Goal: Transaction & Acquisition: Purchase product/service

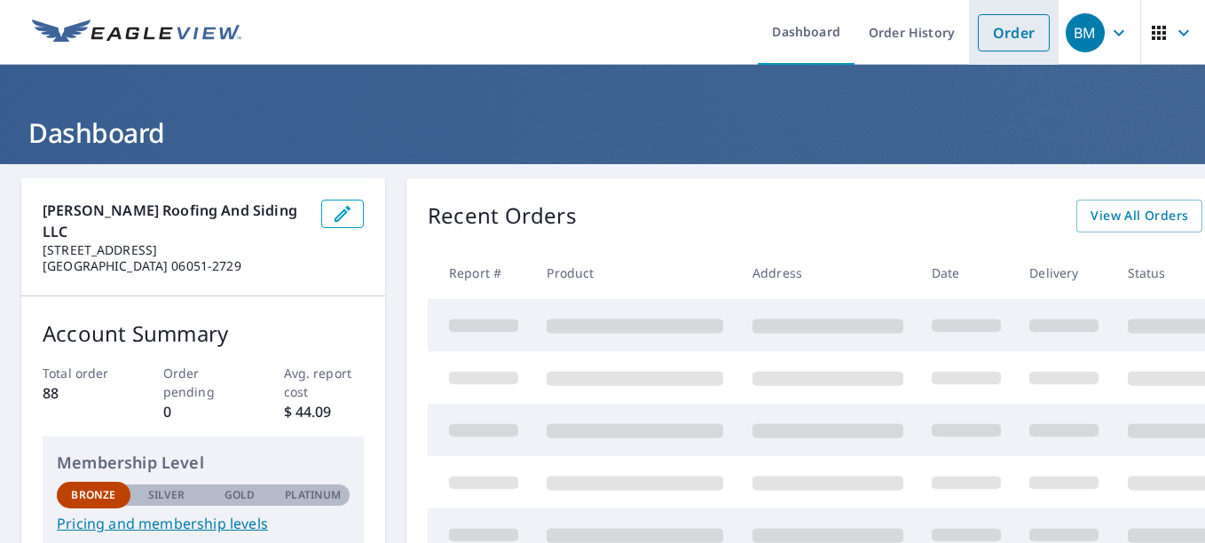
click at [1005, 17] on link "Order" at bounding box center [1014, 32] width 72 height 37
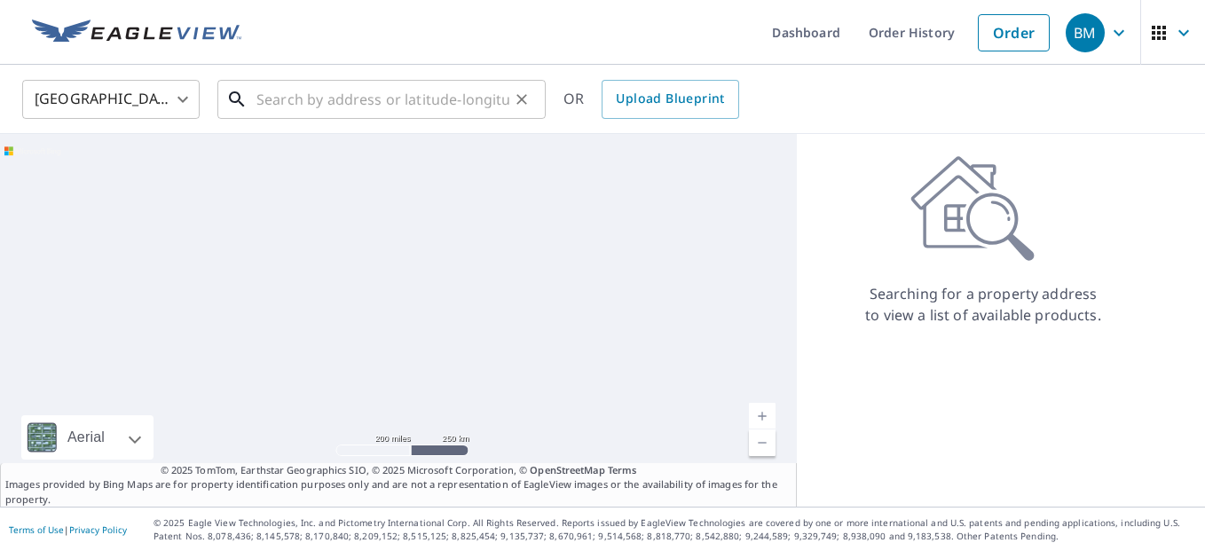
click at [426, 93] on input "text" at bounding box center [382, 100] width 253 height 50
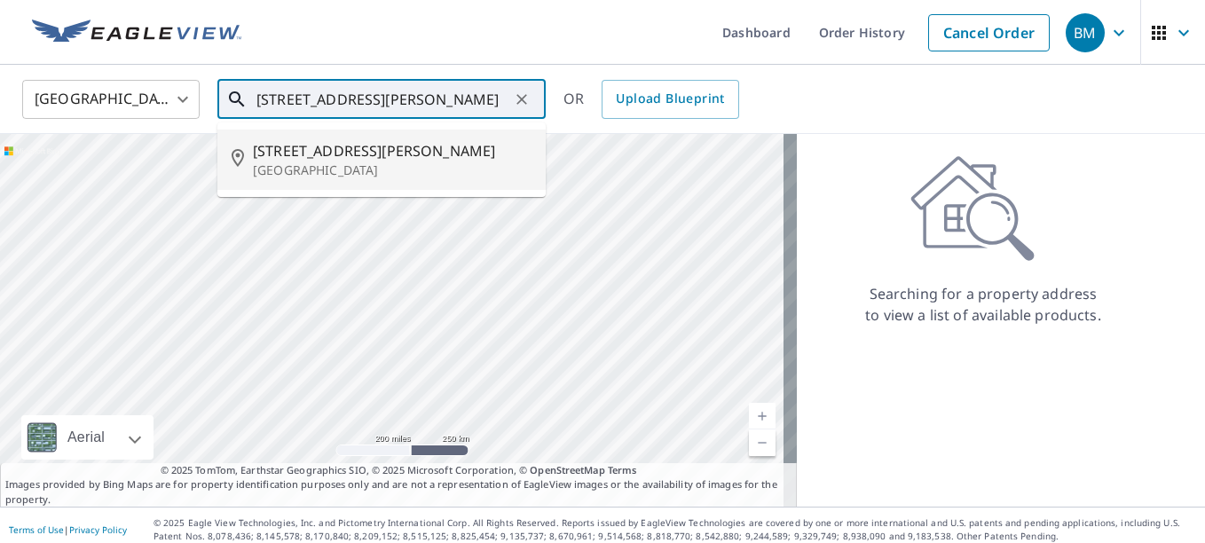
click at [442, 162] on p "[GEOGRAPHIC_DATA]" at bounding box center [392, 171] width 279 height 18
type input "[STREET_ADDRESS][PERSON_NAME]"
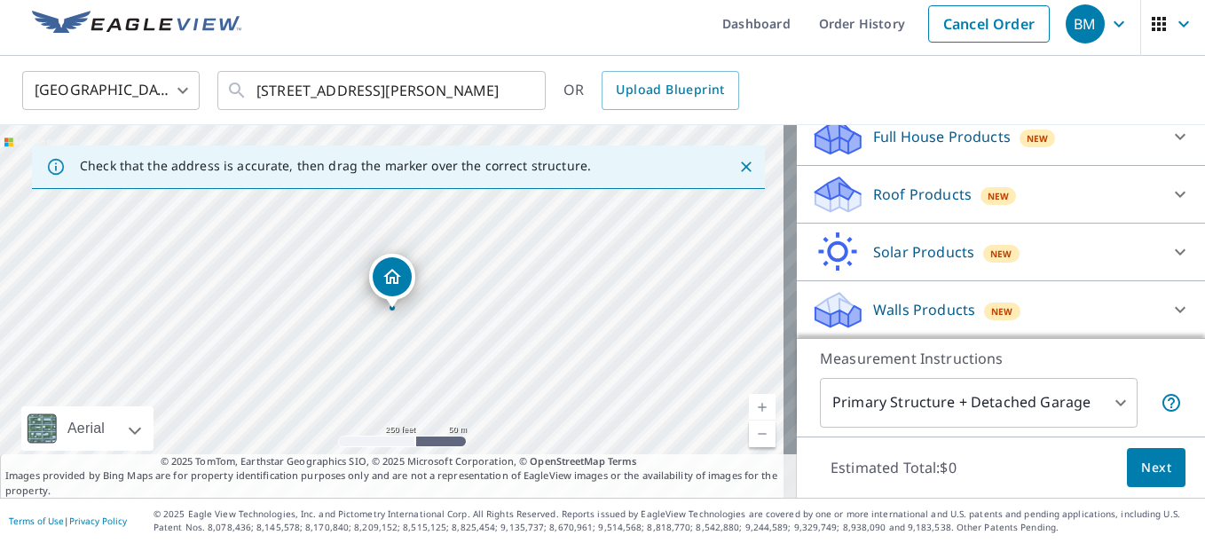
scroll to position [201, 0]
click at [1170, 311] on icon at bounding box center [1180, 308] width 21 height 21
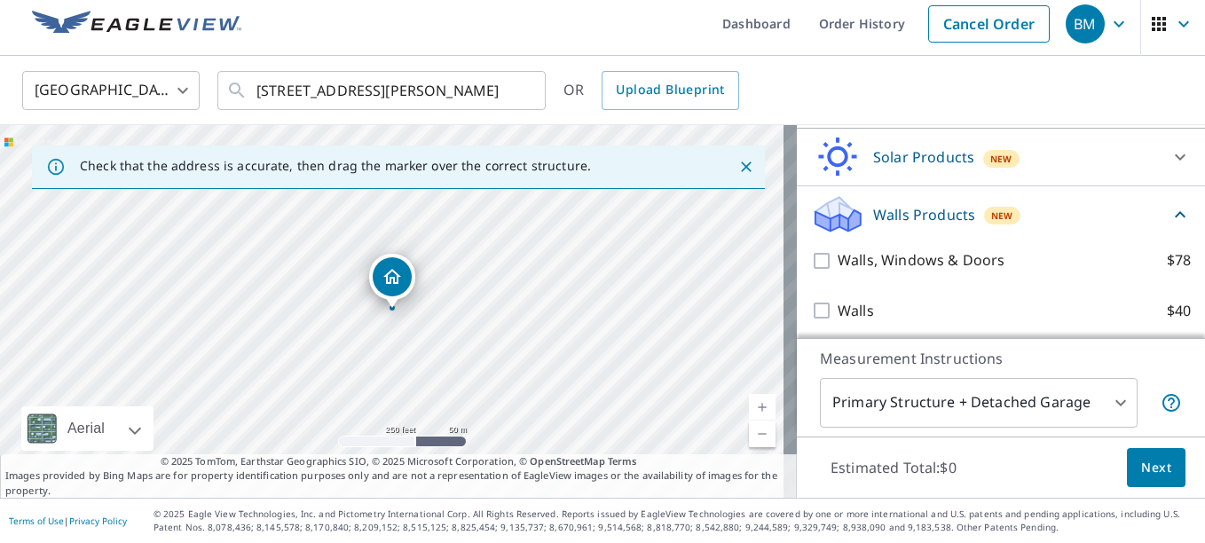
scroll to position [301, 0]
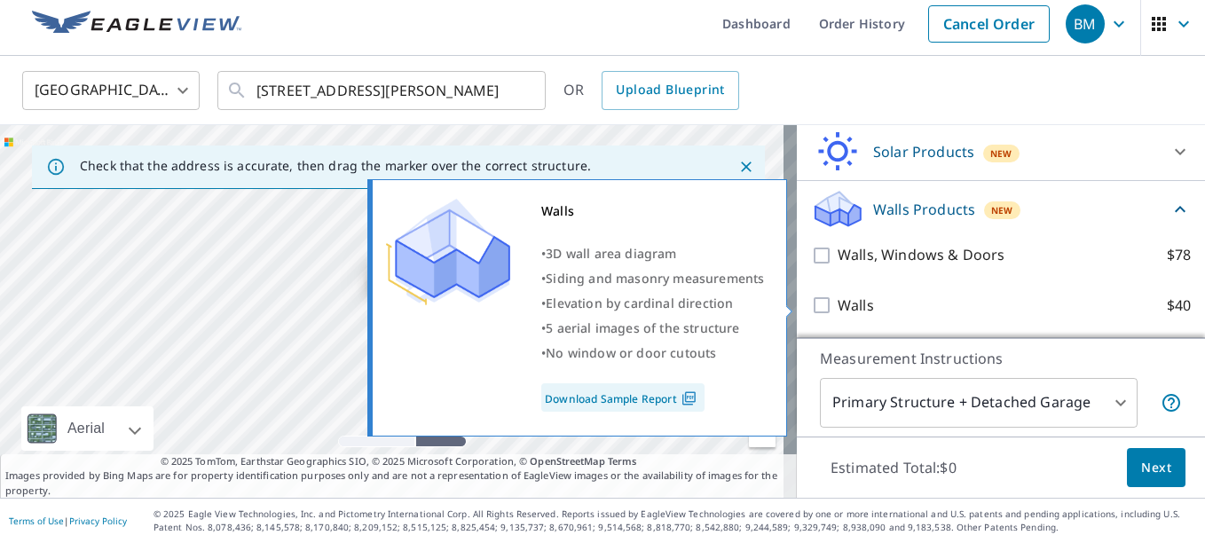
click at [811, 313] on input "Walls $40" at bounding box center [824, 305] width 27 height 21
checkbox input "true"
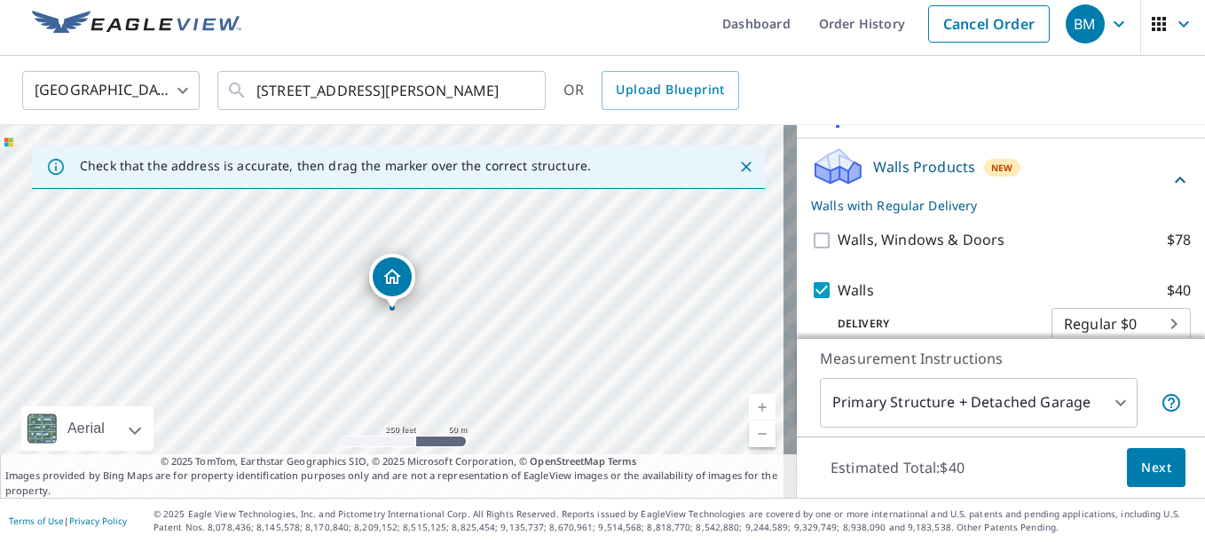
scroll to position [367, 0]
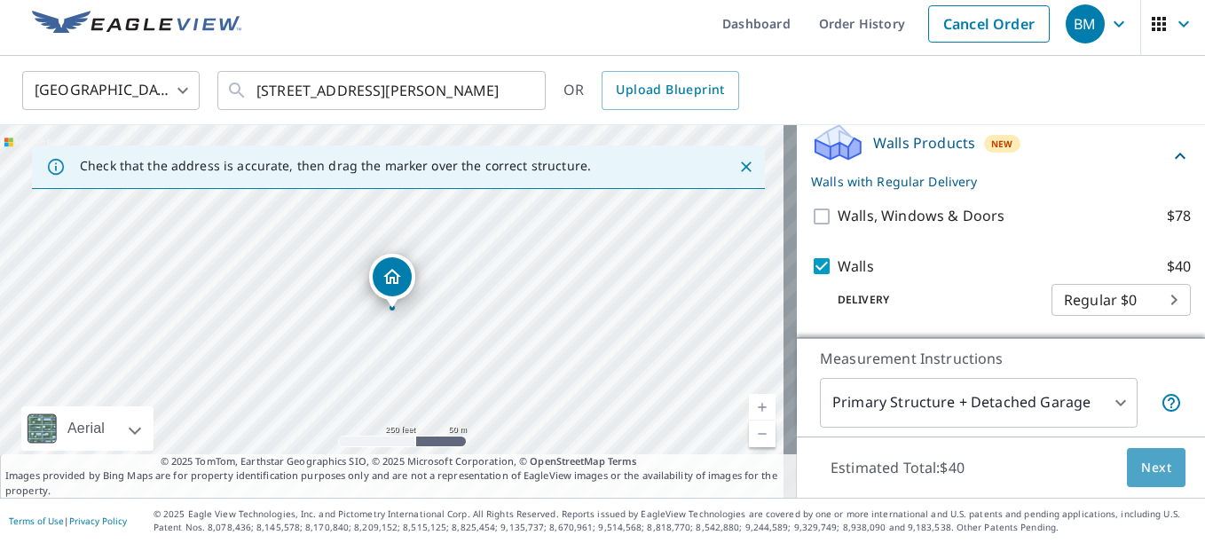
click at [1141, 464] on span "Next" at bounding box center [1156, 468] width 30 height 22
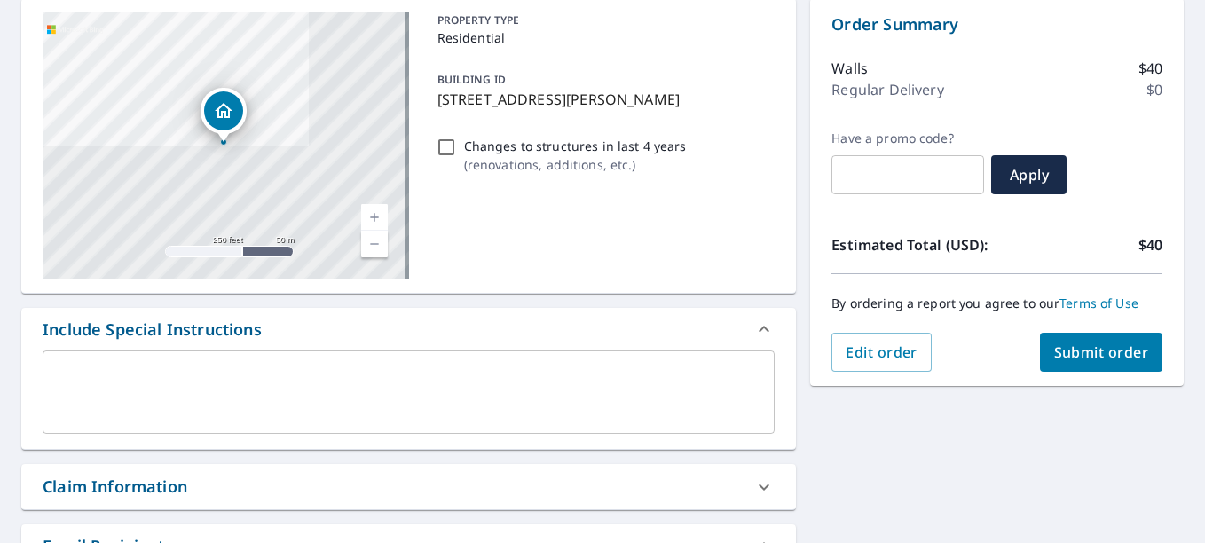
scroll to position [186, 0]
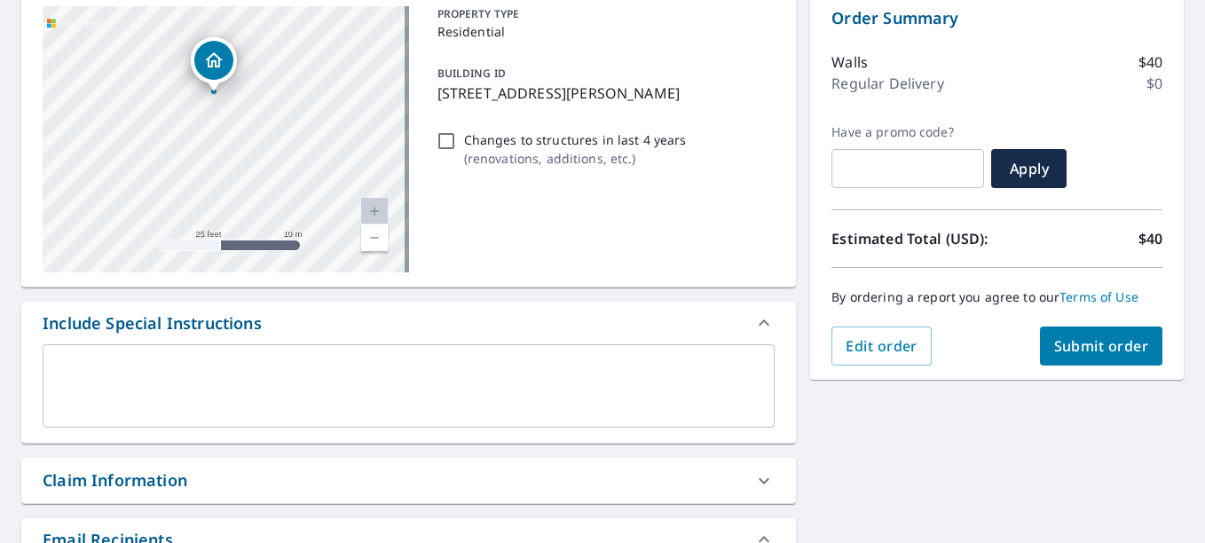
drag, startPoint x: 146, startPoint y: 111, endPoint x: 378, endPoint y: 156, distance: 236.9
click at [378, 156] on div "[STREET_ADDRESS][PERSON_NAME]" at bounding box center [226, 139] width 367 height 266
drag, startPoint x: 285, startPoint y: 137, endPoint x: 329, endPoint y: 162, distance: 50.9
click at [329, 162] on div "[STREET_ADDRESS][PERSON_NAME]" at bounding box center [226, 139] width 367 height 266
click at [1060, 337] on span "Submit order" at bounding box center [1101, 346] width 95 height 20
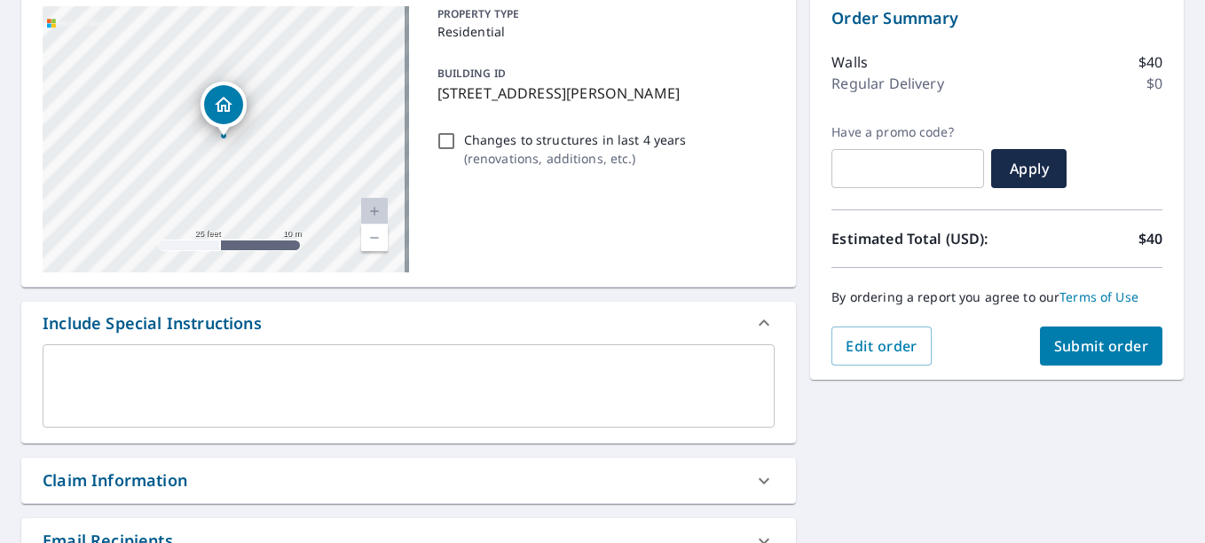
click at [1054, 350] on span "Submit order" at bounding box center [1101, 346] width 95 height 20
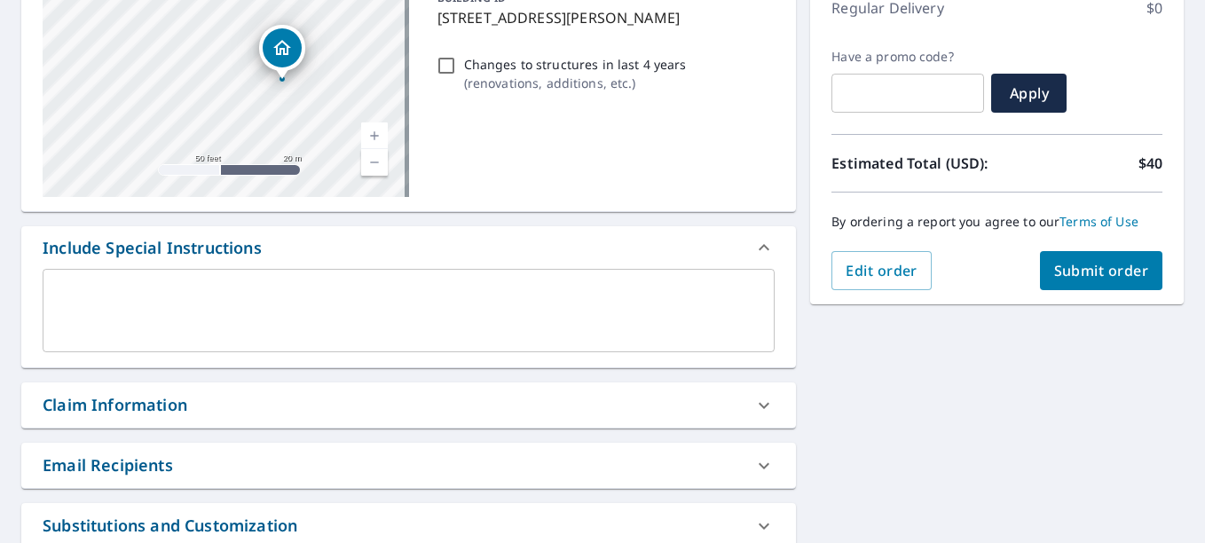
scroll to position [266, 0]
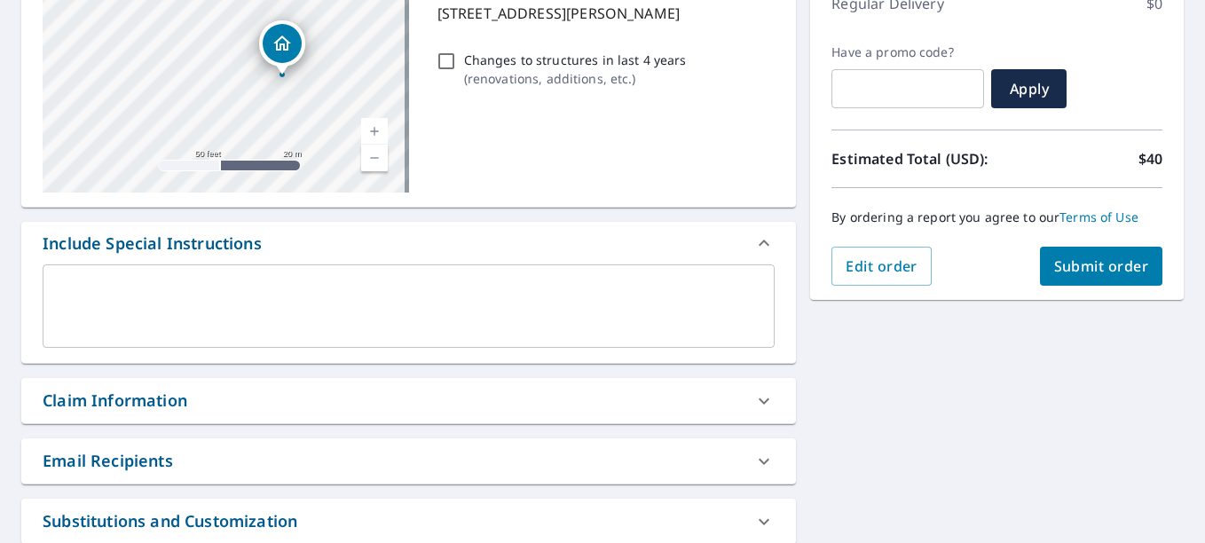
click at [1090, 256] on button "Submit order" at bounding box center [1101, 266] width 123 height 39
click at [1093, 260] on span "Submit order" at bounding box center [1101, 266] width 95 height 20
click at [422, 284] on textarea at bounding box center [408, 306] width 707 height 51
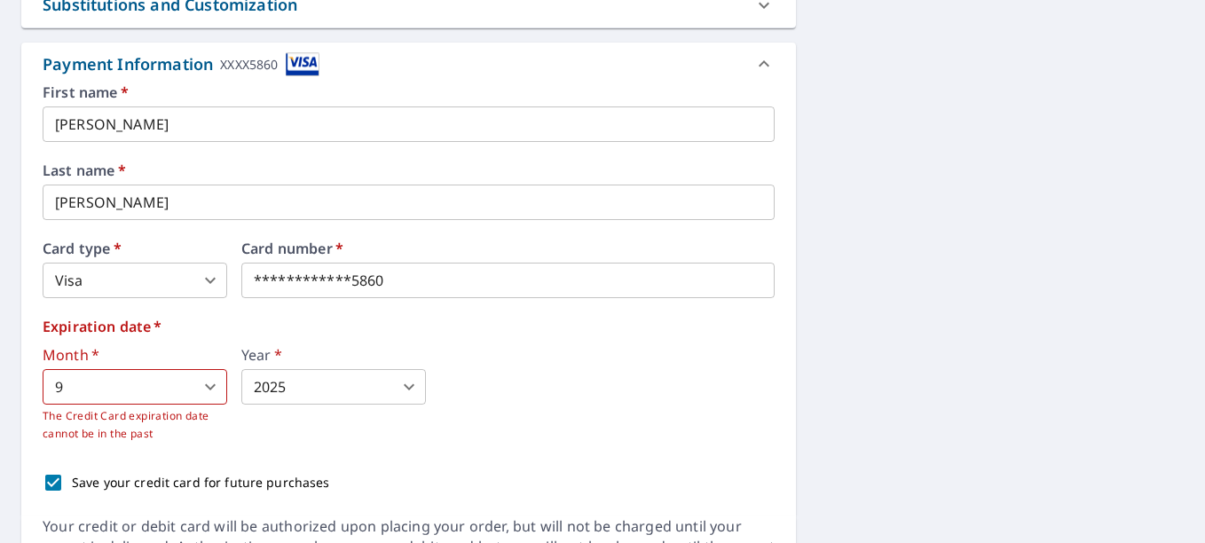
scroll to position [799, 0]
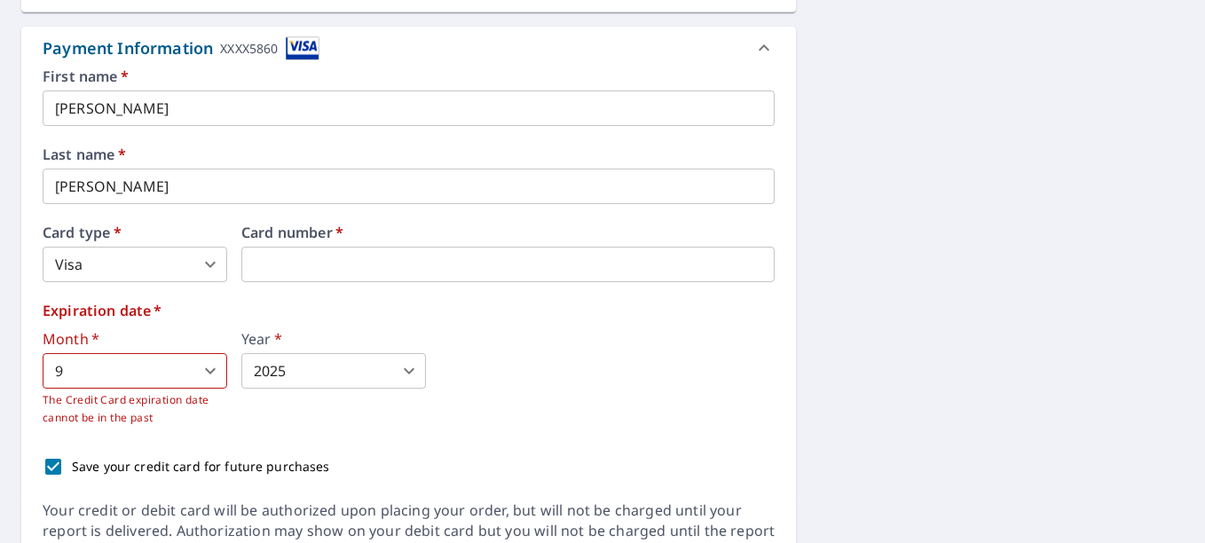
click at [201, 367] on body "BM BM Dashboard Order History Cancel Order BM Dashboard / Finalize Order Finali…" at bounding box center [602, 271] width 1205 height 543
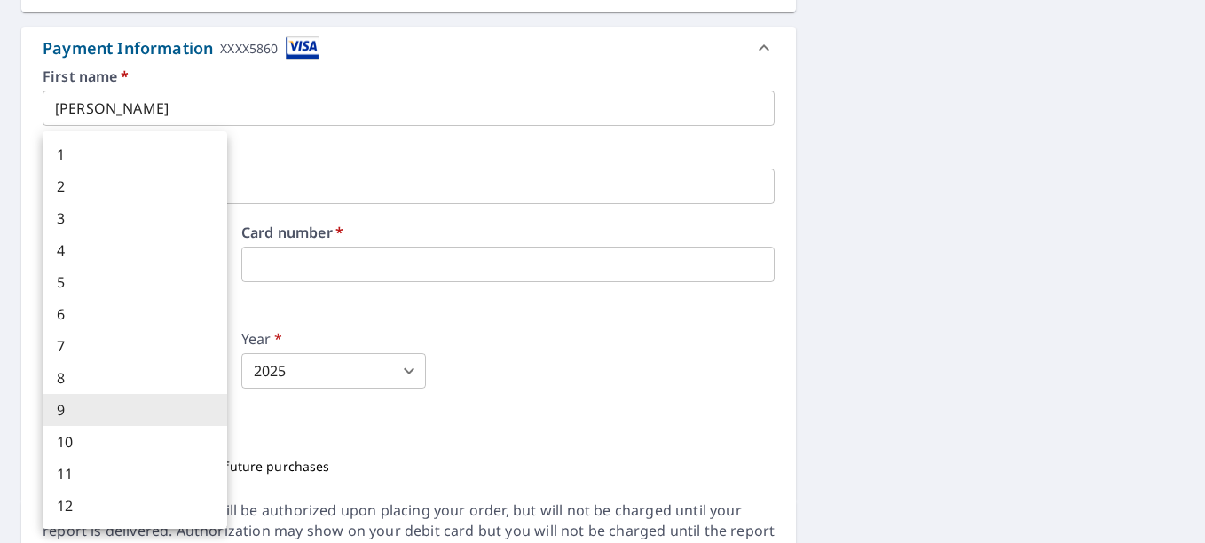
click at [140, 309] on li "6" at bounding box center [135, 314] width 185 height 32
type input "6"
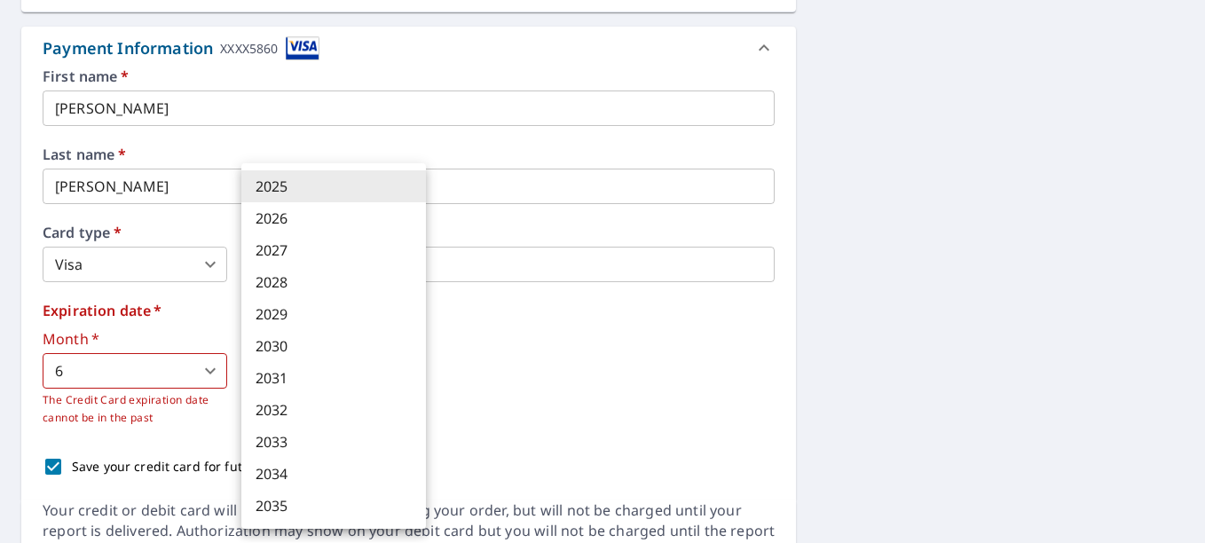
click at [279, 370] on body "BM BM Dashboard Order History Cancel Order BM Dashboard / Finalize Order Finali…" at bounding box center [602, 271] width 1205 height 543
click at [290, 320] on li "2029" at bounding box center [333, 314] width 185 height 32
type input "2029"
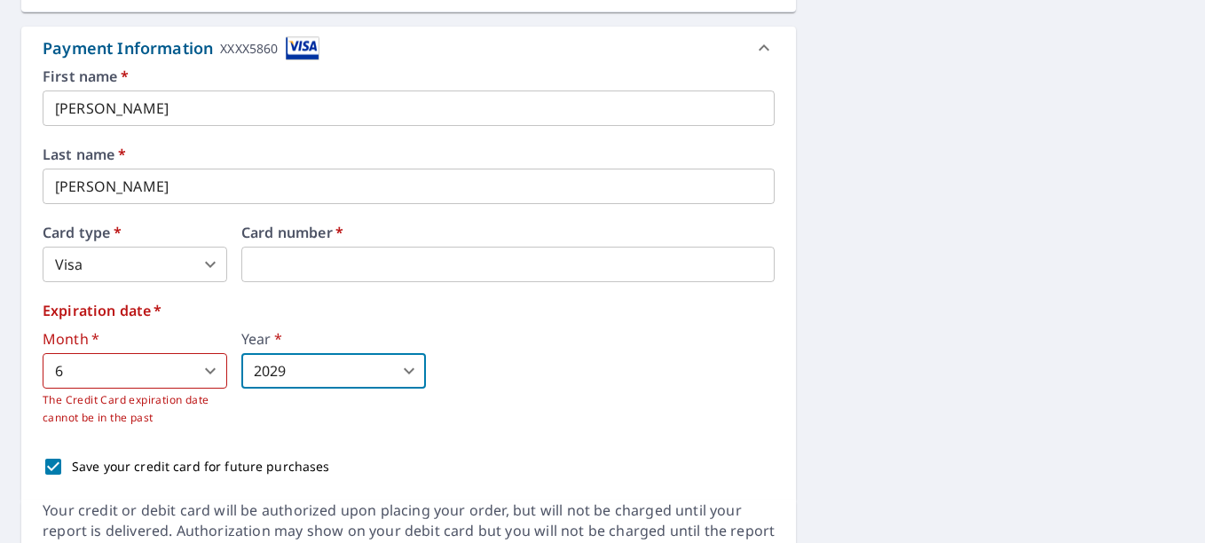
click at [262, 416] on div "Year   * 2029 2029 ​" at bounding box center [333, 379] width 185 height 95
click at [116, 381] on body "BM BM Dashboard Order History Cancel Order BM Dashboard / Finalize Order Finali…" at bounding box center [602, 271] width 1205 height 543
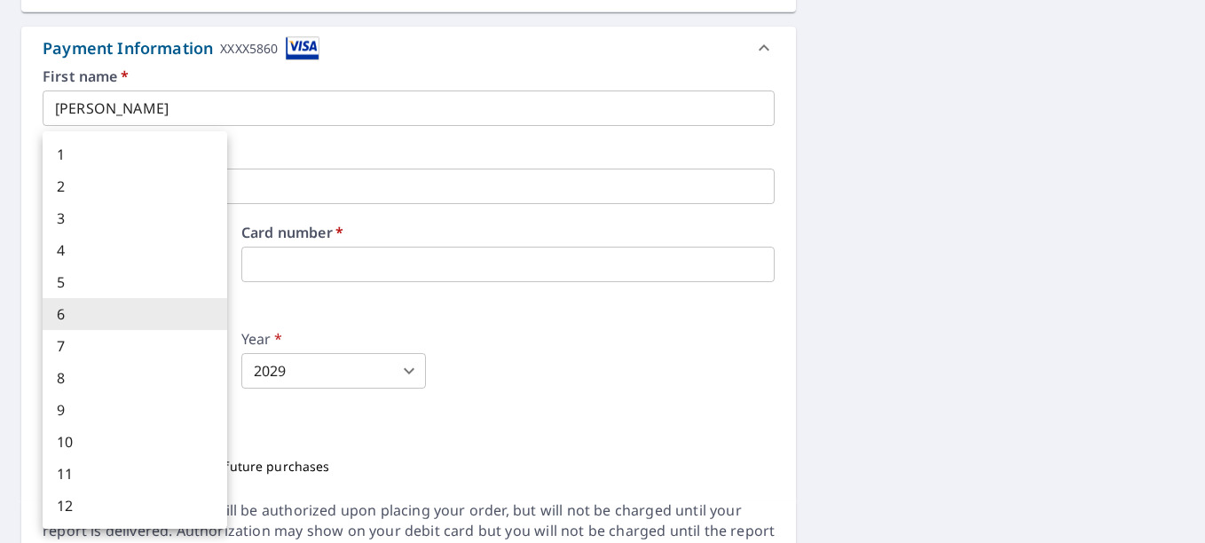
click at [113, 317] on li "6" at bounding box center [135, 314] width 185 height 32
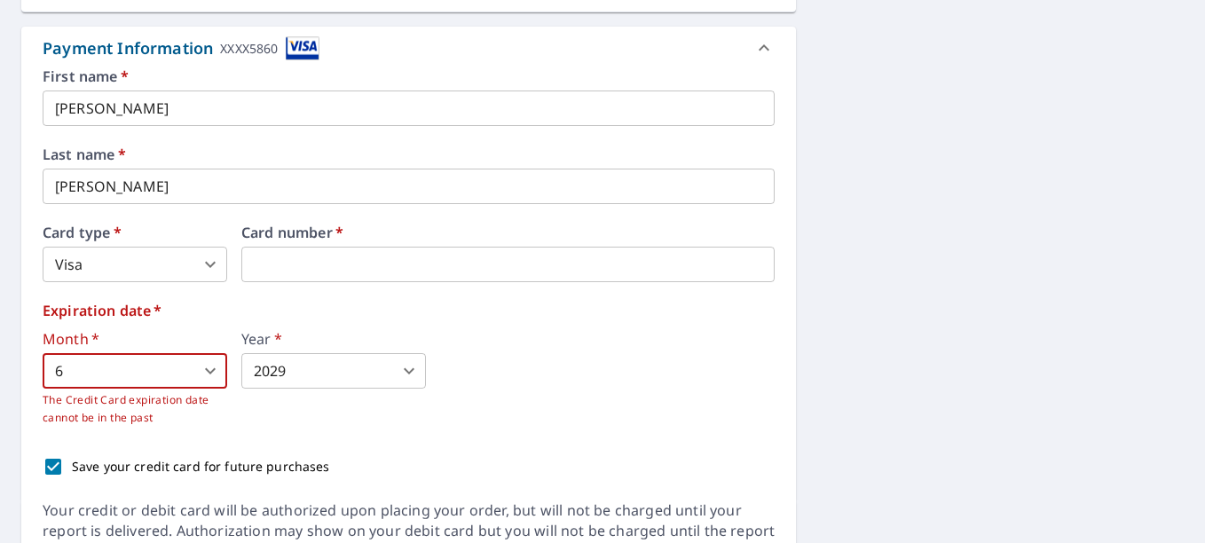
click at [285, 414] on div "Year   * 2029 2029 ​" at bounding box center [333, 379] width 185 height 95
click at [386, 408] on div "Year   * 2029 2029 ​" at bounding box center [333, 379] width 185 height 95
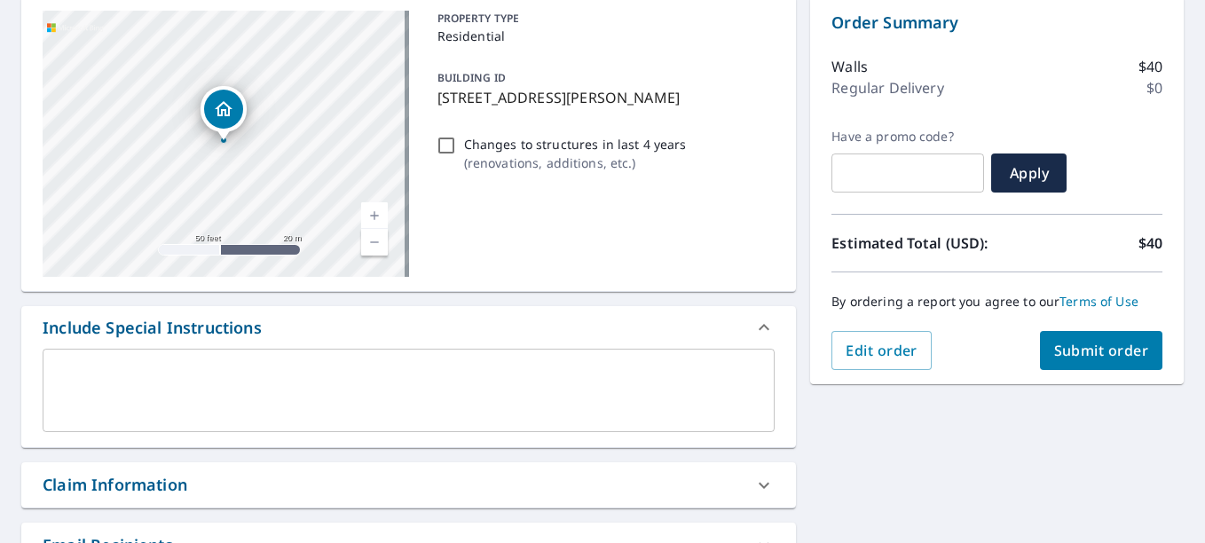
scroll to position [181, 0]
click at [1105, 355] on span "Submit order" at bounding box center [1101, 352] width 95 height 20
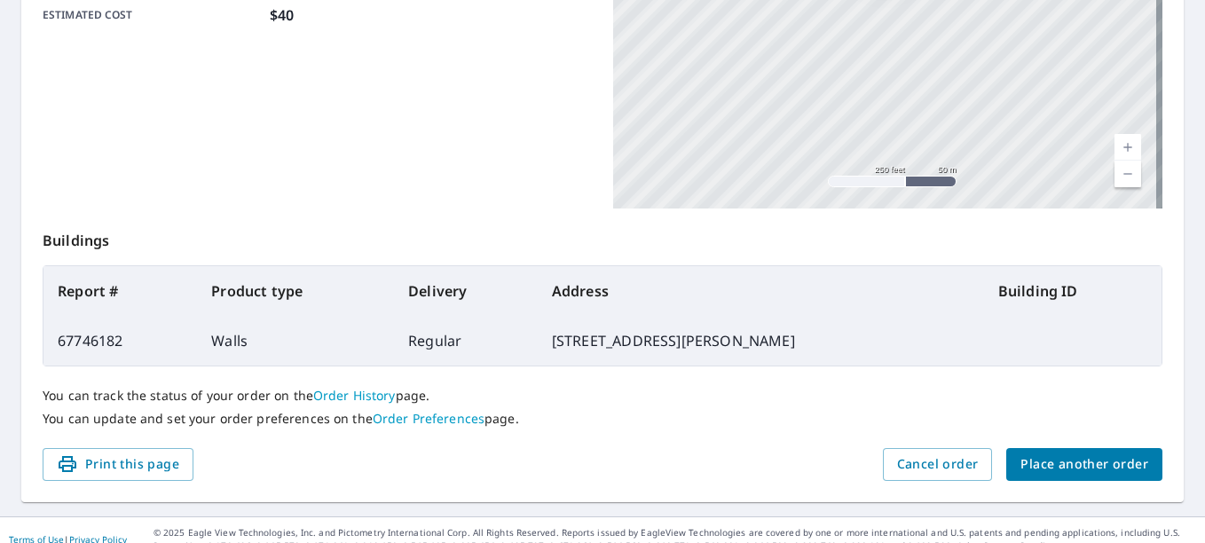
scroll to position [501, 0]
